Goal: Task Accomplishment & Management: Complete application form

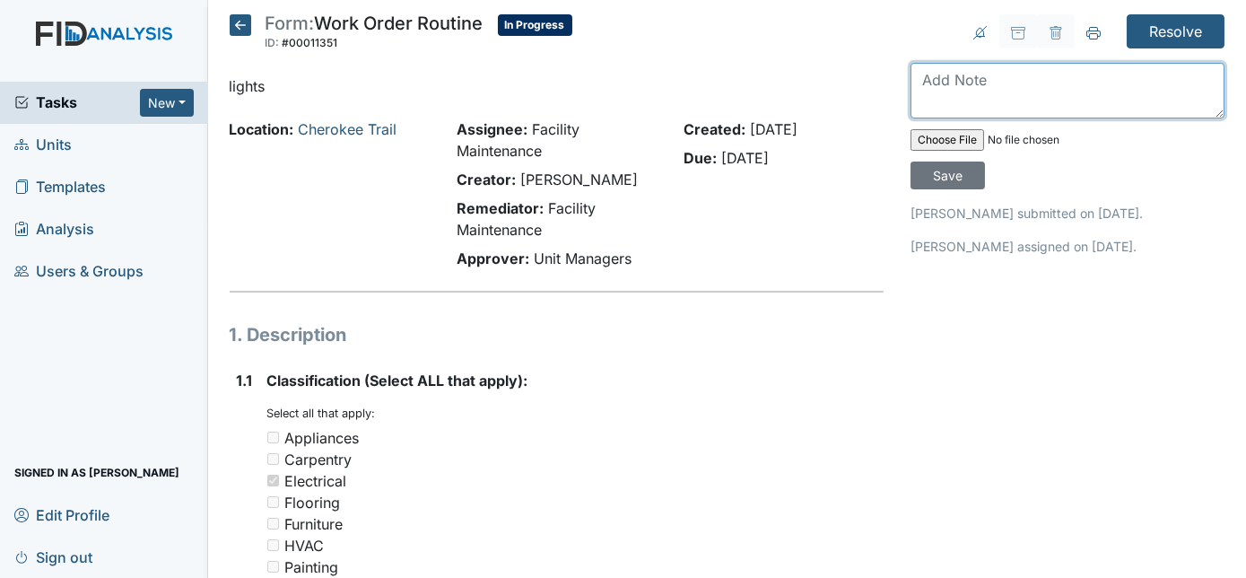
drag, startPoint x: 0, startPoint y: 0, endPoint x: 957, endPoint y: 83, distance: 960.7
click at [957, 83] on textarea at bounding box center [1067, 91] width 314 height 56
click at [936, 98] on textarea "lights have a slight delay due to being flouscent" at bounding box center [1067, 91] width 314 height 56
click at [1006, 112] on textarea "lights have a slight delay due to being flourescent" at bounding box center [1067, 91] width 314 height 56
type textarea "lights have a slight delay due to being flourescent"
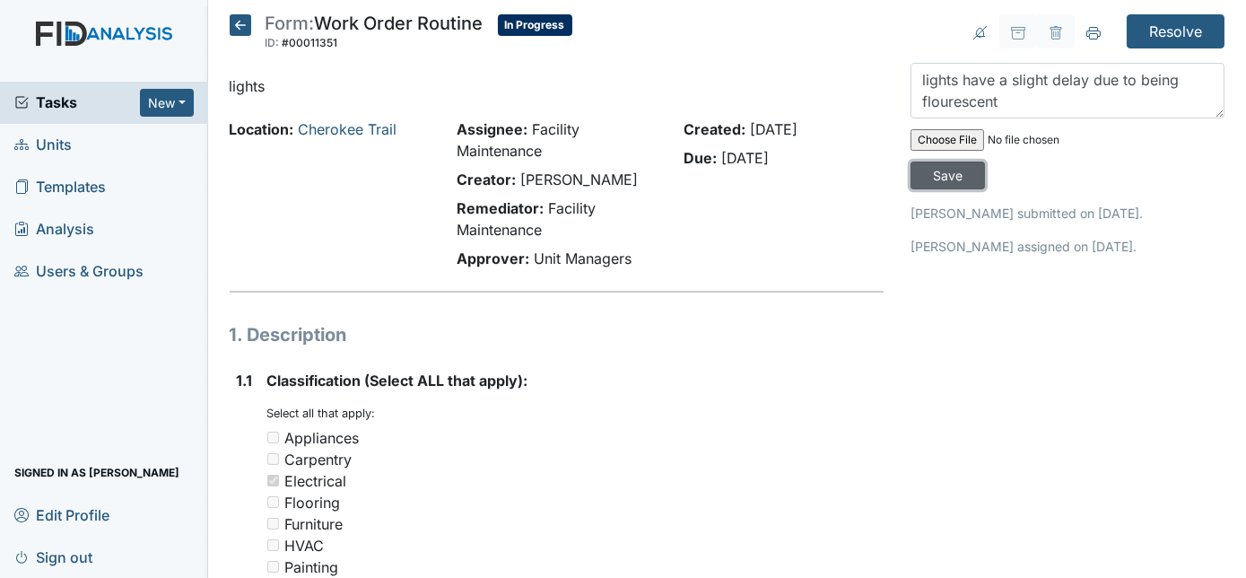
click at [985, 161] on input "Save" at bounding box center [947, 175] width 74 height 28
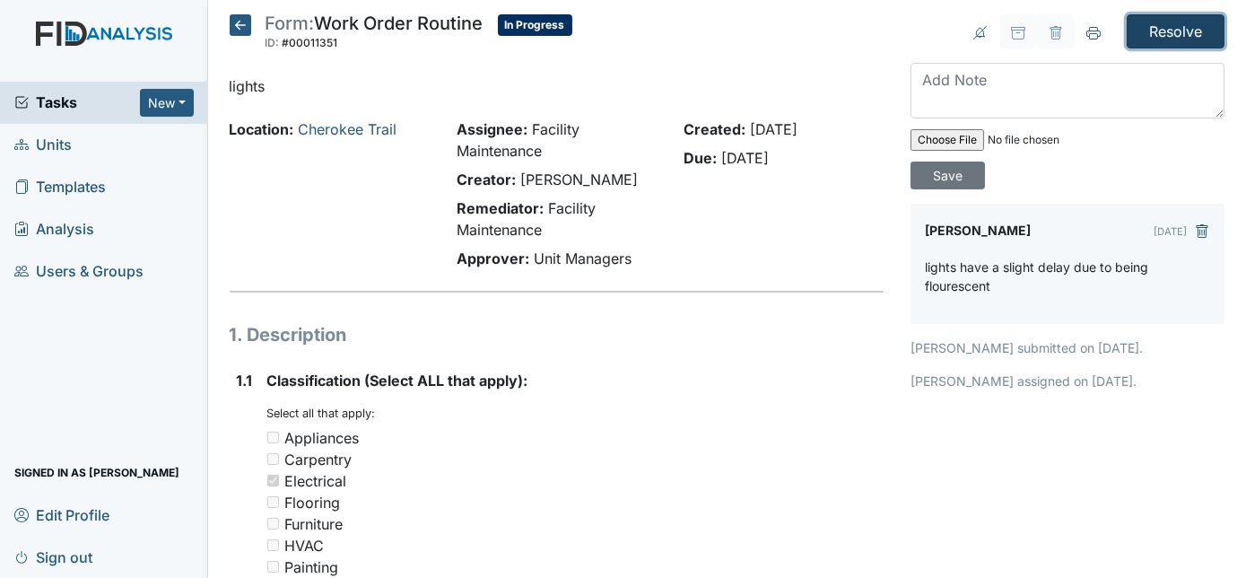
click at [1170, 34] on input "Resolve" at bounding box center [1176, 31] width 98 height 34
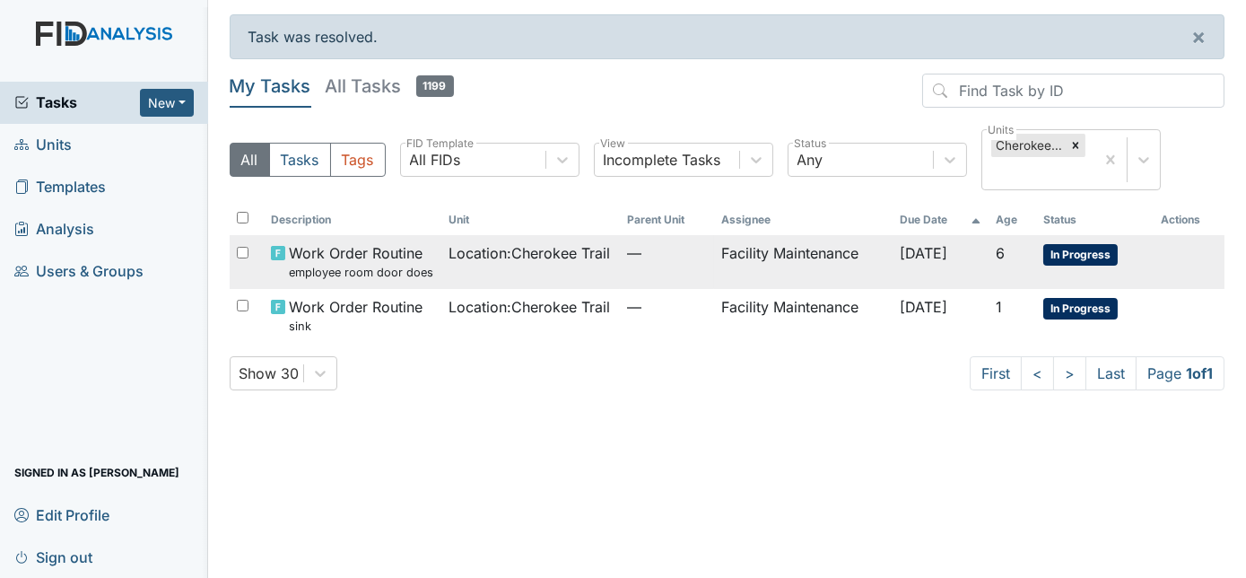
click at [553, 267] on td "Location : Cherokee Trail" at bounding box center [530, 261] width 178 height 53
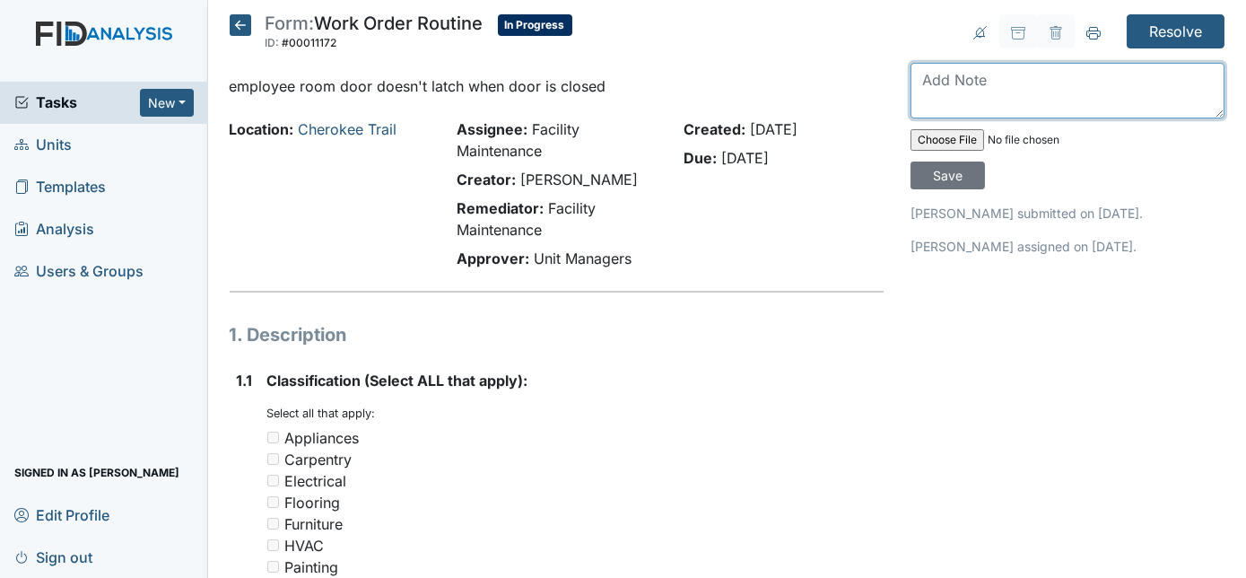
click at [954, 79] on textarea at bounding box center [1067, 91] width 314 height 56
type textarea "metal was tweaked i got it back functional"
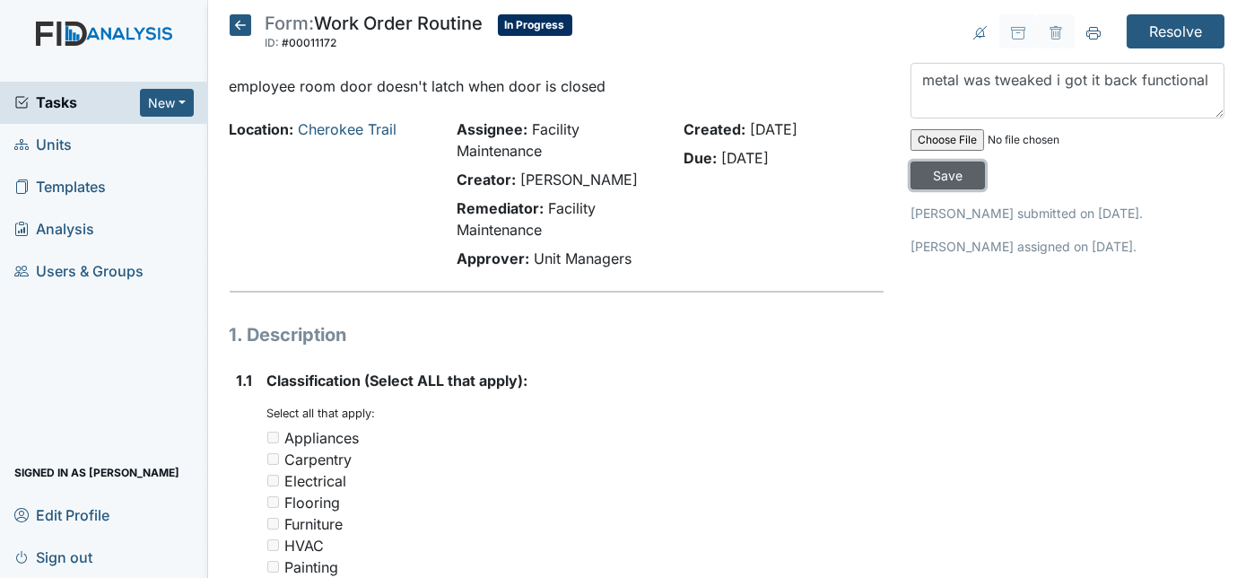
click at [985, 161] on input "Save" at bounding box center [947, 175] width 74 height 28
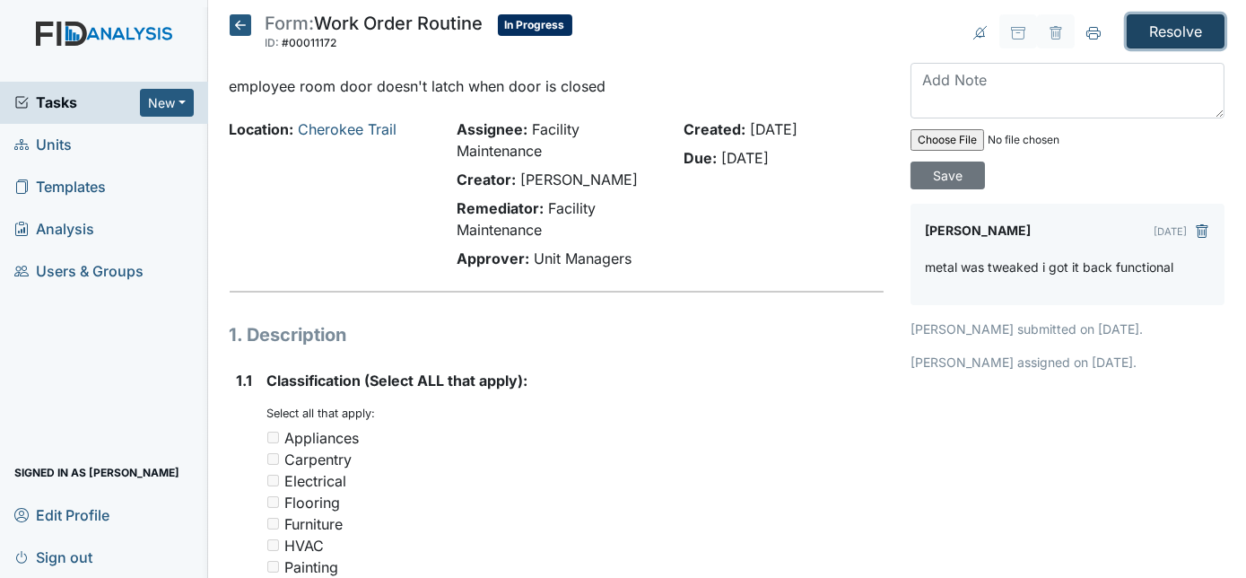
click at [1164, 37] on input "Resolve" at bounding box center [1176, 31] width 98 height 34
click at [1153, 28] on input "Resolve" at bounding box center [1176, 31] width 98 height 34
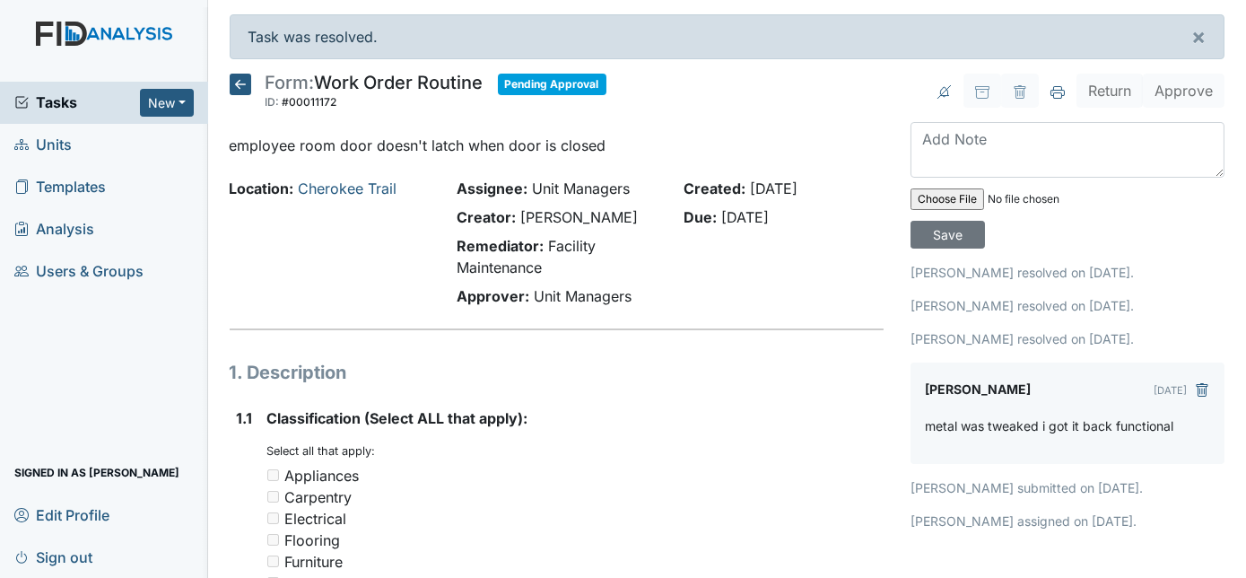
click at [240, 79] on icon at bounding box center [241, 85] width 22 height 22
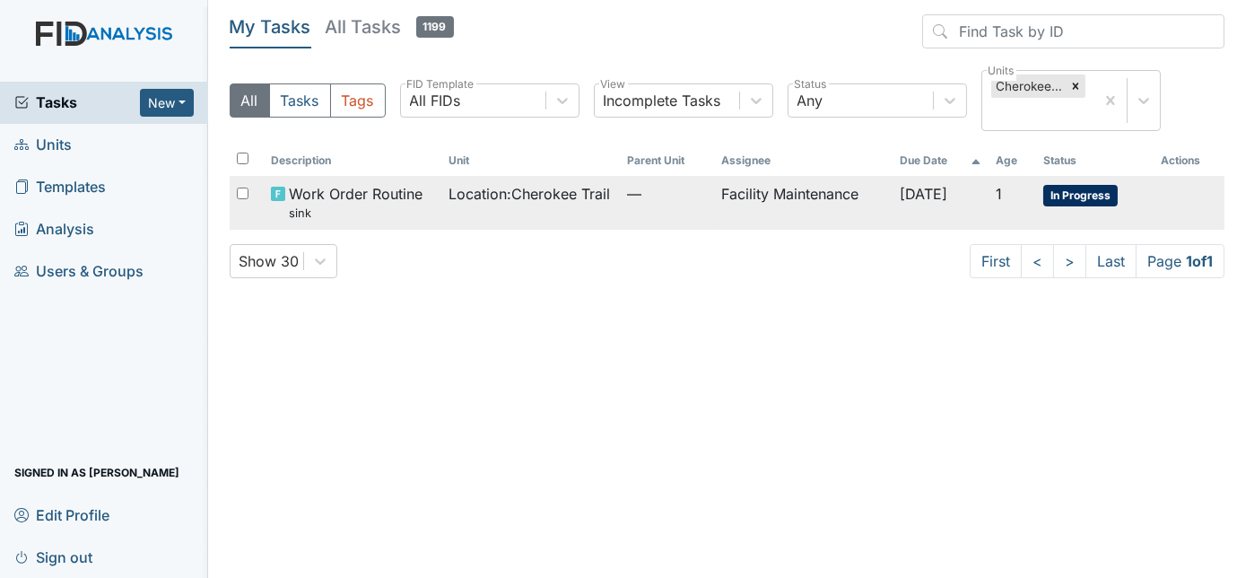
click at [518, 211] on td "Location : Cherokee Trail" at bounding box center [530, 202] width 178 height 53
click at [441, 215] on td "Location : Cherokee Trail" at bounding box center [530, 202] width 178 height 53
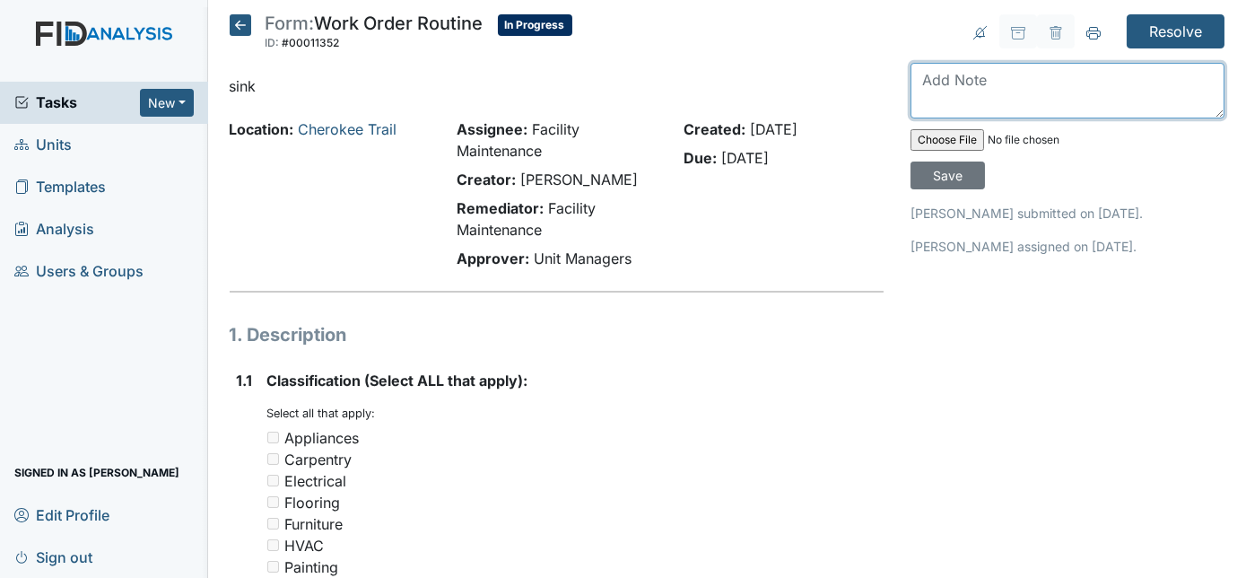
click at [988, 71] on textarea at bounding box center [1067, 91] width 314 height 56
type textarea "sink drain replaced"
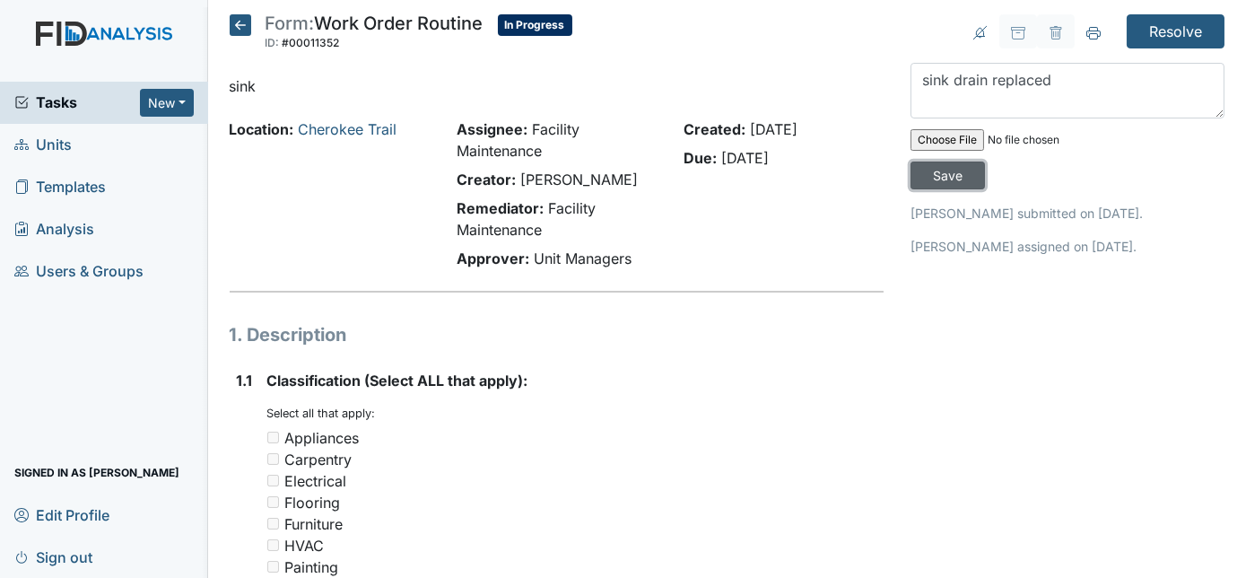
click at [985, 161] on input "Save" at bounding box center [947, 175] width 74 height 28
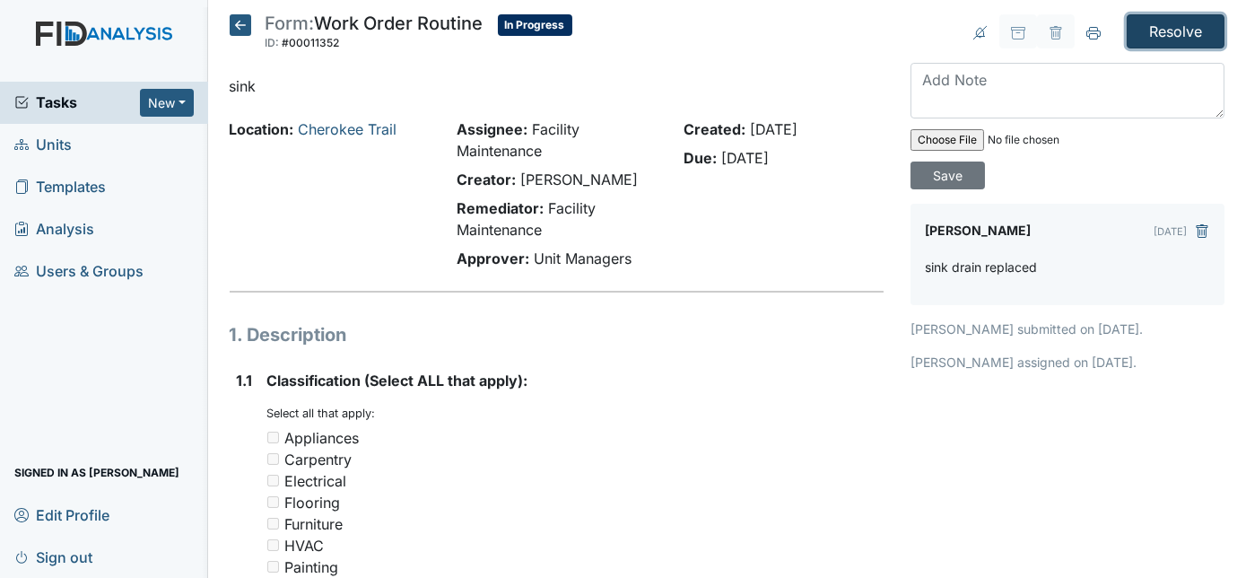
click at [1164, 45] on input "Resolve" at bounding box center [1176, 31] width 98 height 34
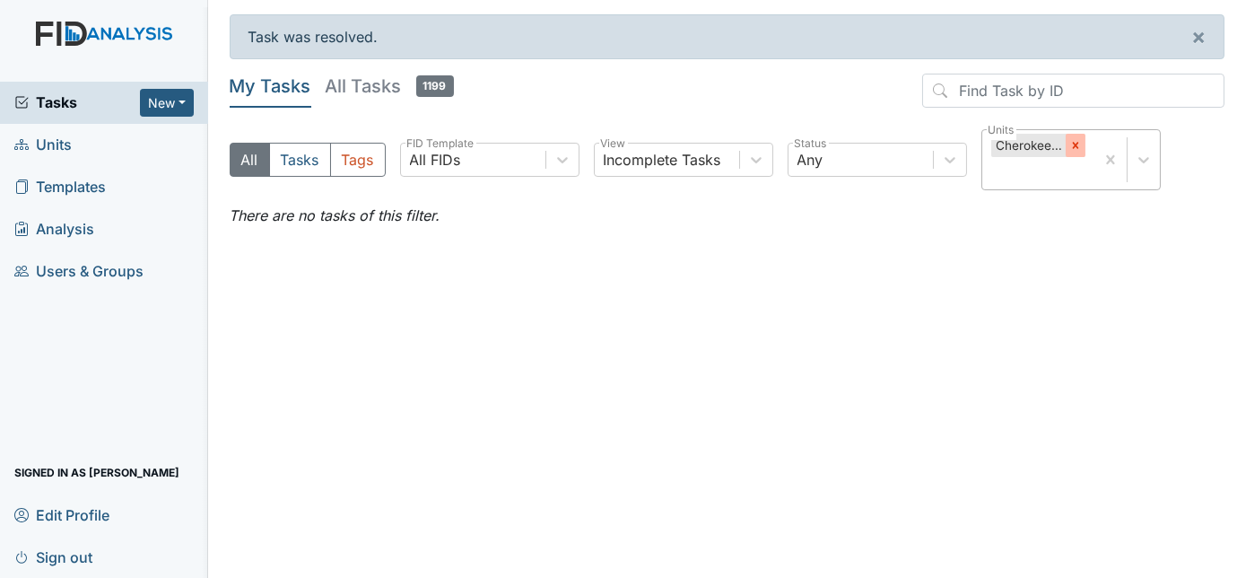
click at [1082, 147] on div at bounding box center [1076, 145] width 20 height 23
